Goal: Task Accomplishment & Management: Use online tool/utility

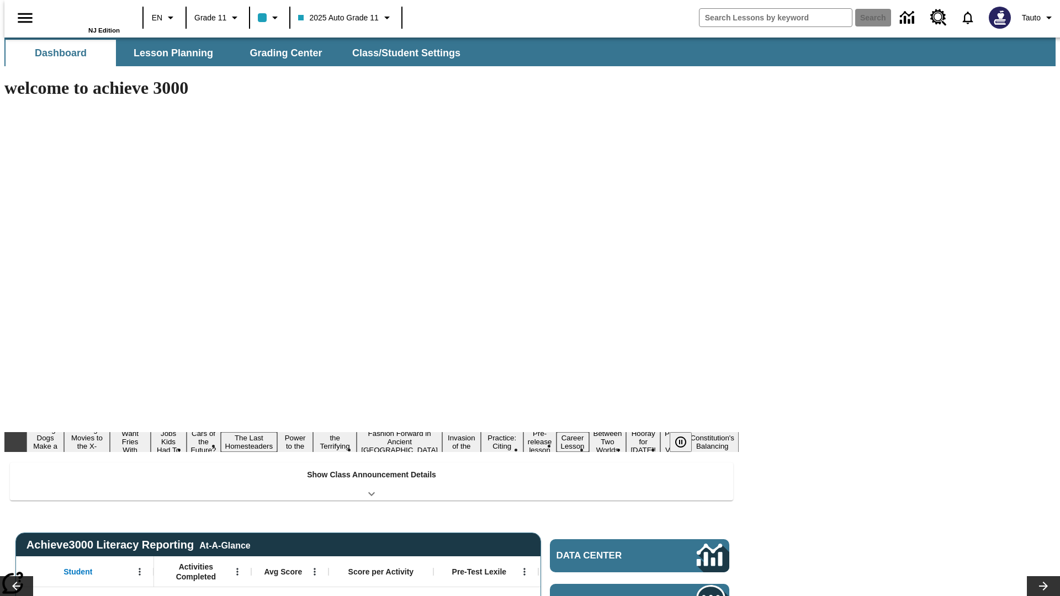
type input "-1"
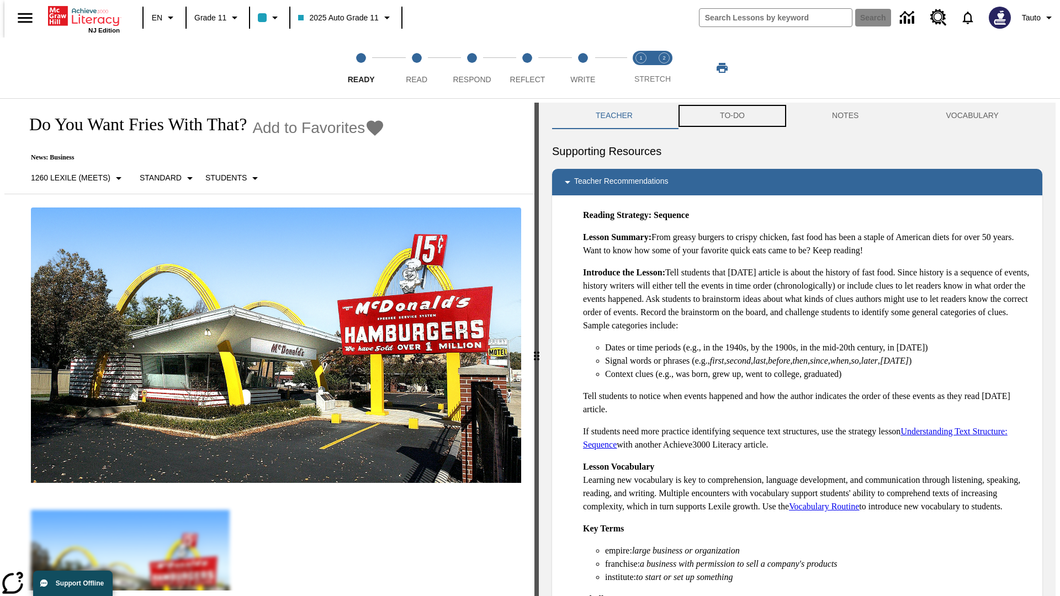
click at [732, 116] on button "TO-DO" at bounding box center [733, 116] width 112 height 27
